Goal: Browse casually

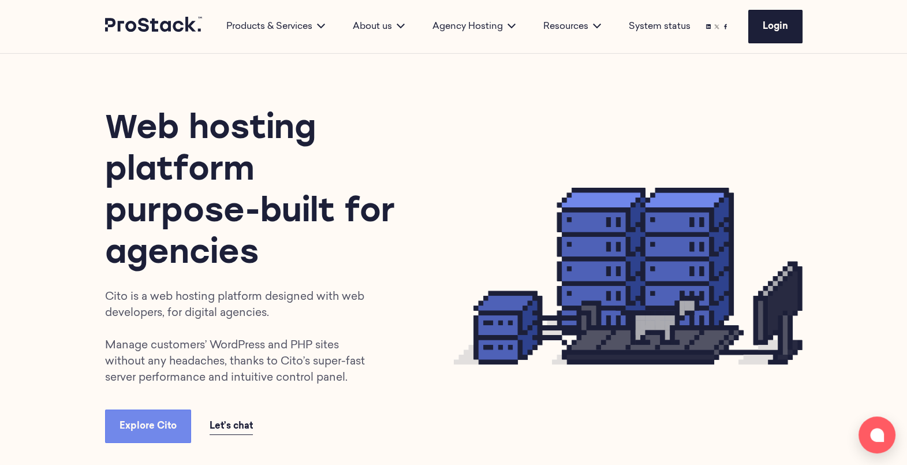
click at [371, 219] on h1 "Web hosting platform purpose-built for agencies" at bounding box center [258, 192] width 307 height 166
click at [156, 31] on icon at bounding box center [154, 25] width 98 height 16
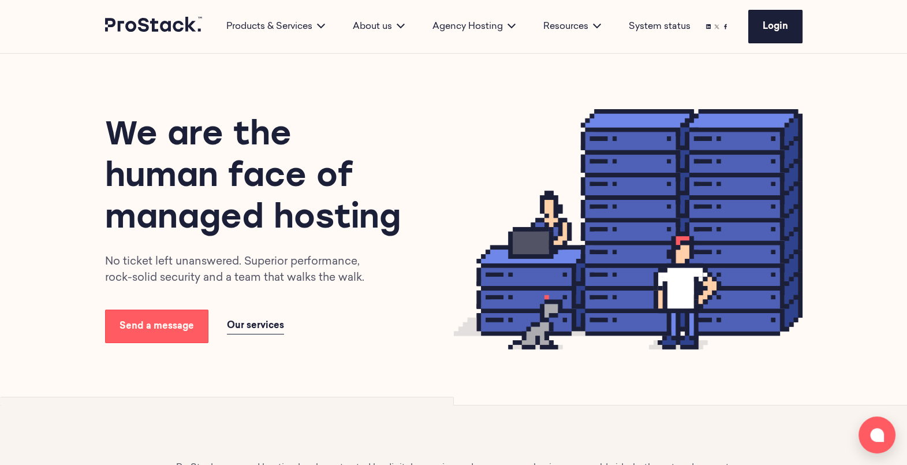
click at [451, 227] on div "We are the human face of managed hosting No ticket left unanswered. Superior pe…" at bounding box center [279, 228] width 349 height 227
